Goal: Check status: Check status

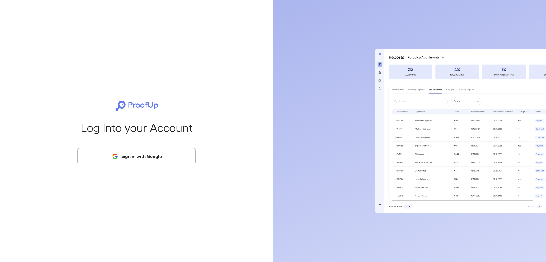
click at [157, 154] on button "Sign in with Google" at bounding box center [136, 156] width 118 height 17
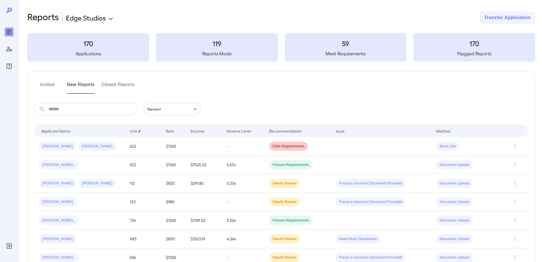
click at [194, 147] on td at bounding box center [204, 146] width 36 height 18
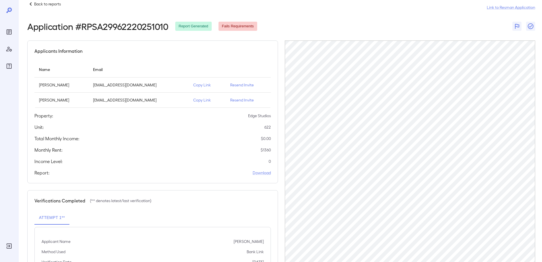
scroll to position [39, 0]
